Goal: Book appointment/travel/reservation

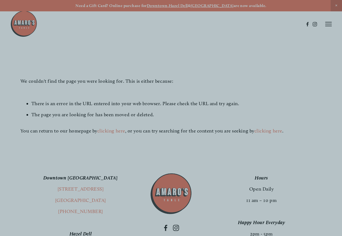
click at [93, 145] on div at bounding box center [98, 118] width 146 height 205
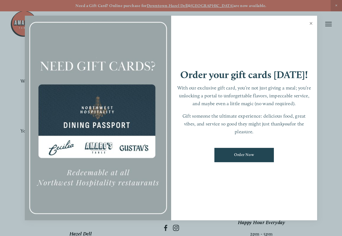
click at [311, 24] on link "Close" at bounding box center [311, 24] width 11 height 15
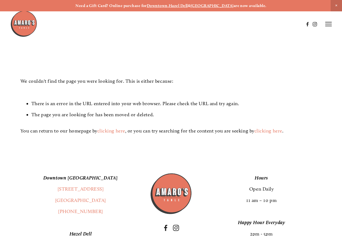
click at [328, 26] on icon at bounding box center [329, 24] width 6 height 5
click at [297, 25] on span "Reserve" at bounding box center [297, 24] width 12 height 5
